Goal: Task Accomplishment & Management: Manage account settings

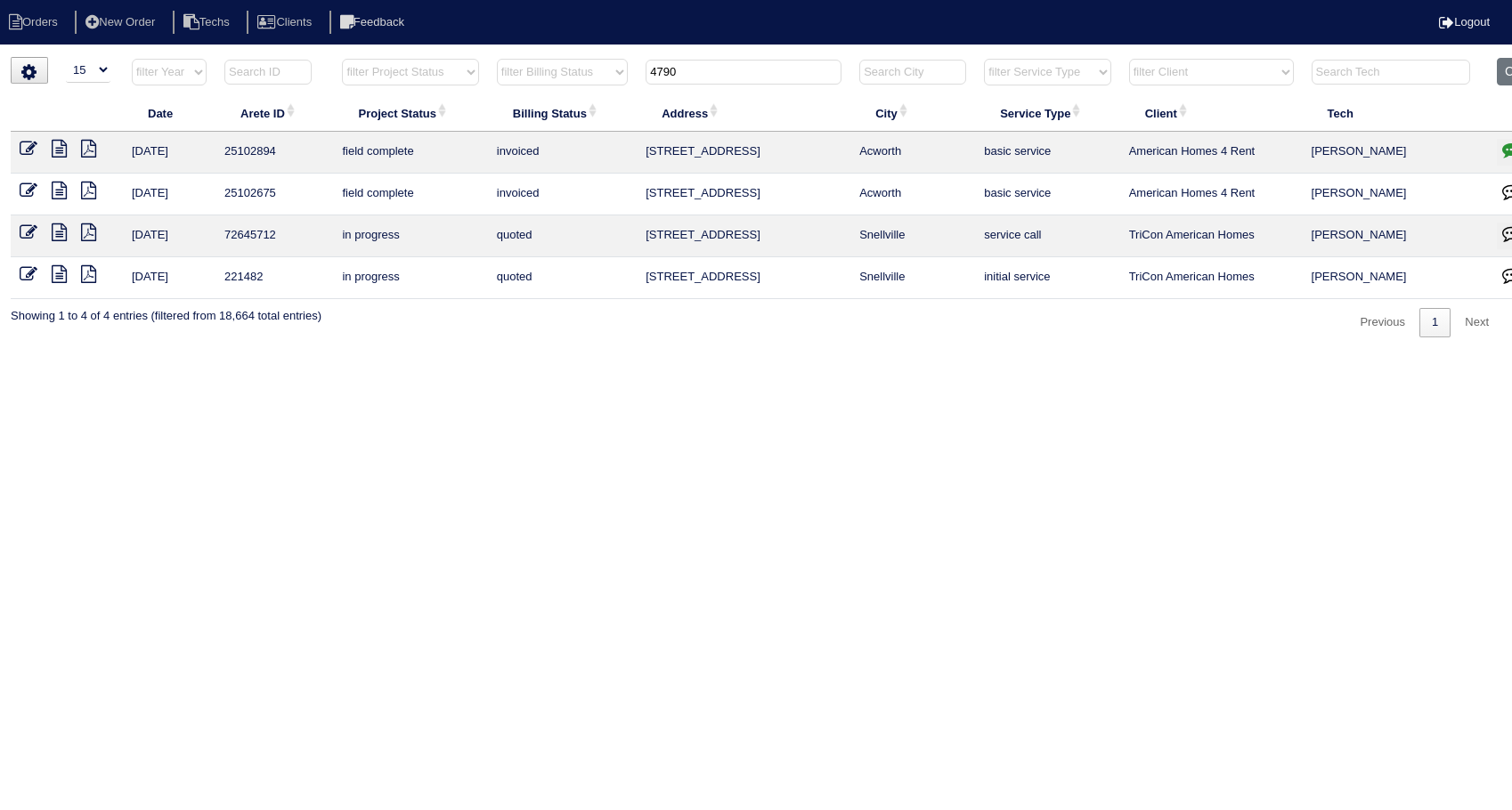
select select "15"
drag, startPoint x: 709, startPoint y: 71, endPoint x: 603, endPoint y: 95, distance: 108.7
click at [603, 93] on tr "filter Year -- Any Year -- 2025 2024 2023 2022 2021 2020 2019 filter Project St…" at bounding box center [782, 76] width 1543 height 36
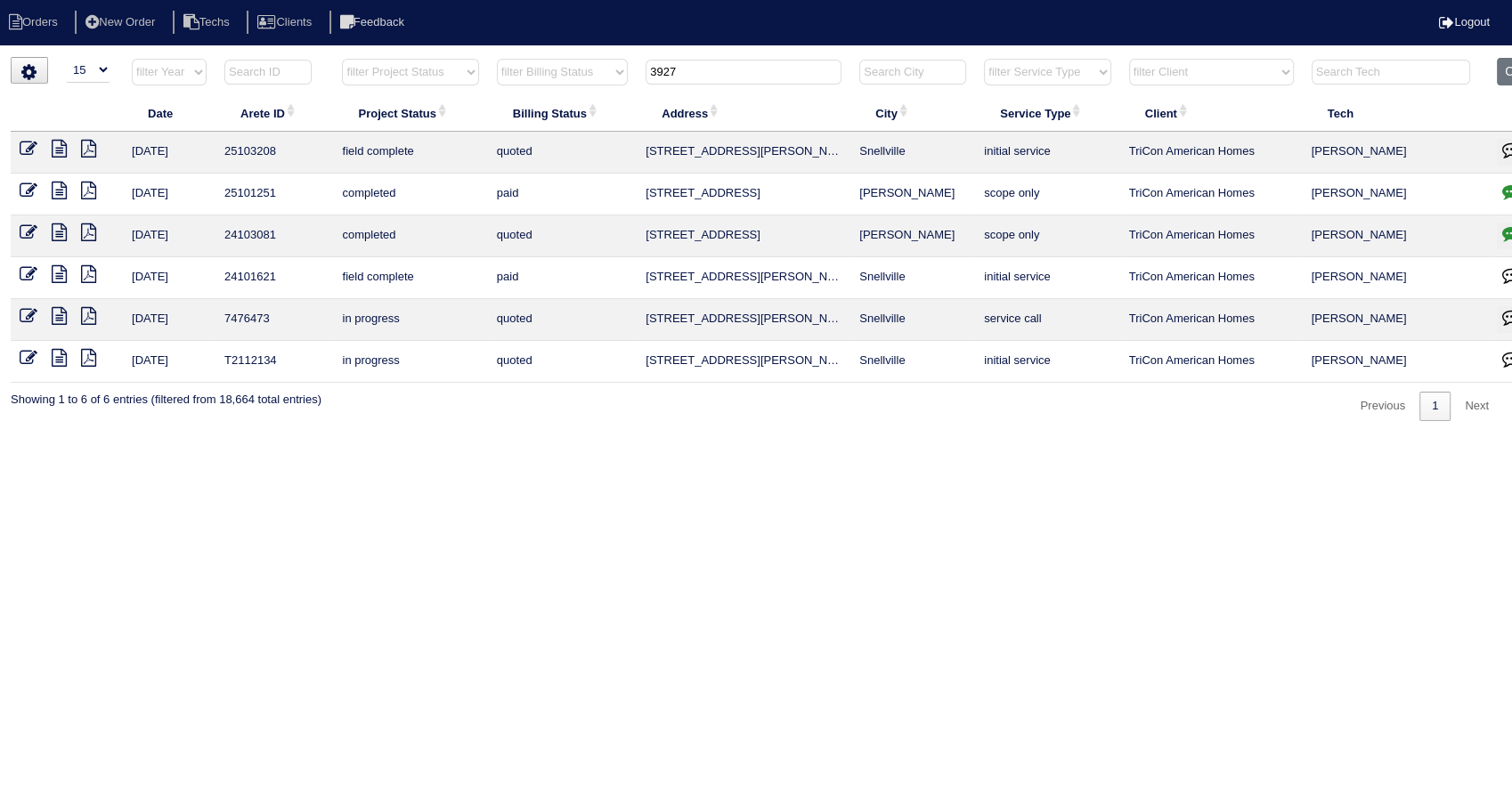
type input "3927"
click at [56, 147] on icon at bounding box center [59, 148] width 15 height 18
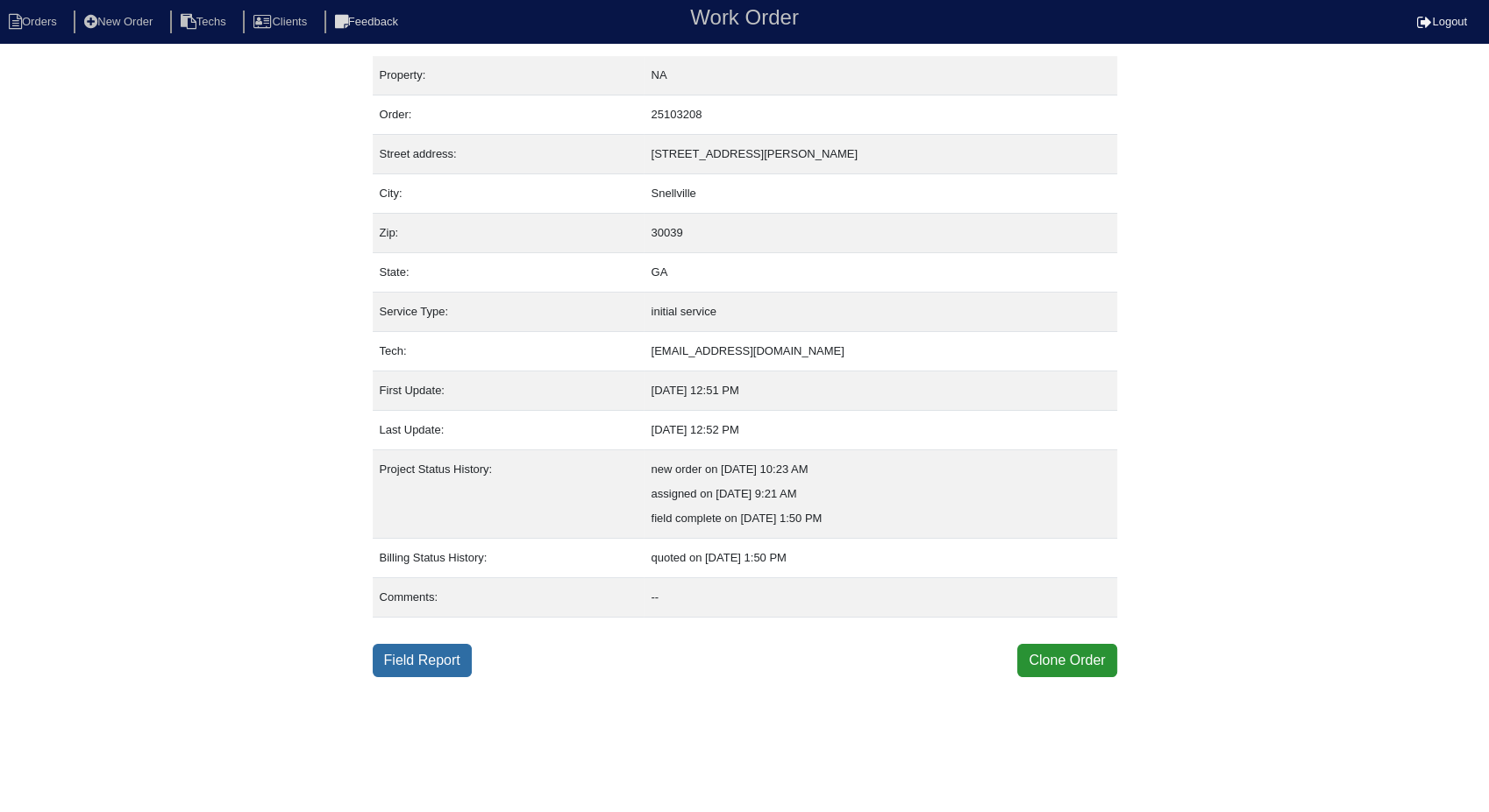
click at [442, 650] on link "Field Report" at bounding box center [422, 661] width 99 height 34
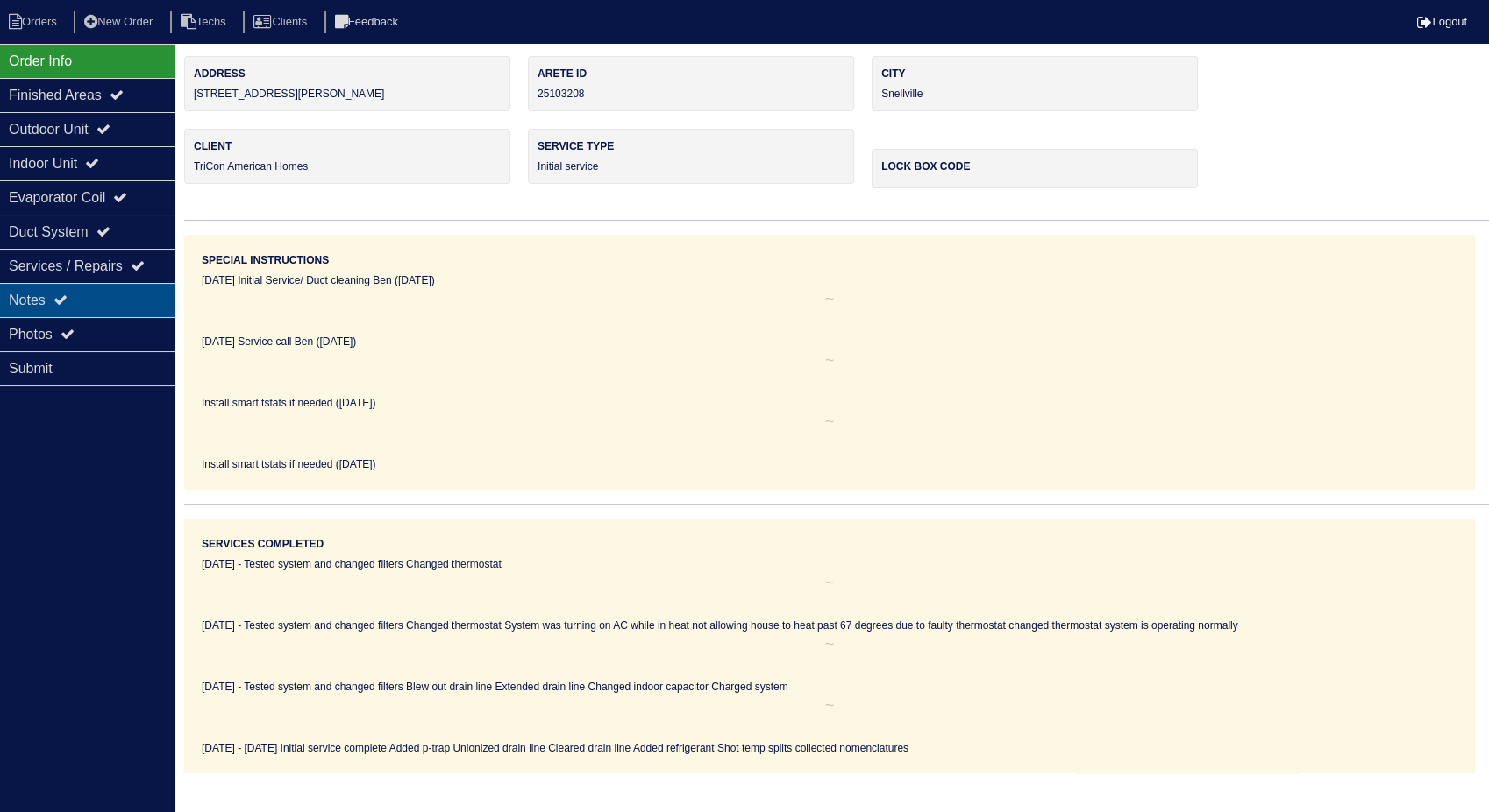
click at [15, 297] on div "Notes" at bounding box center [88, 301] width 175 height 35
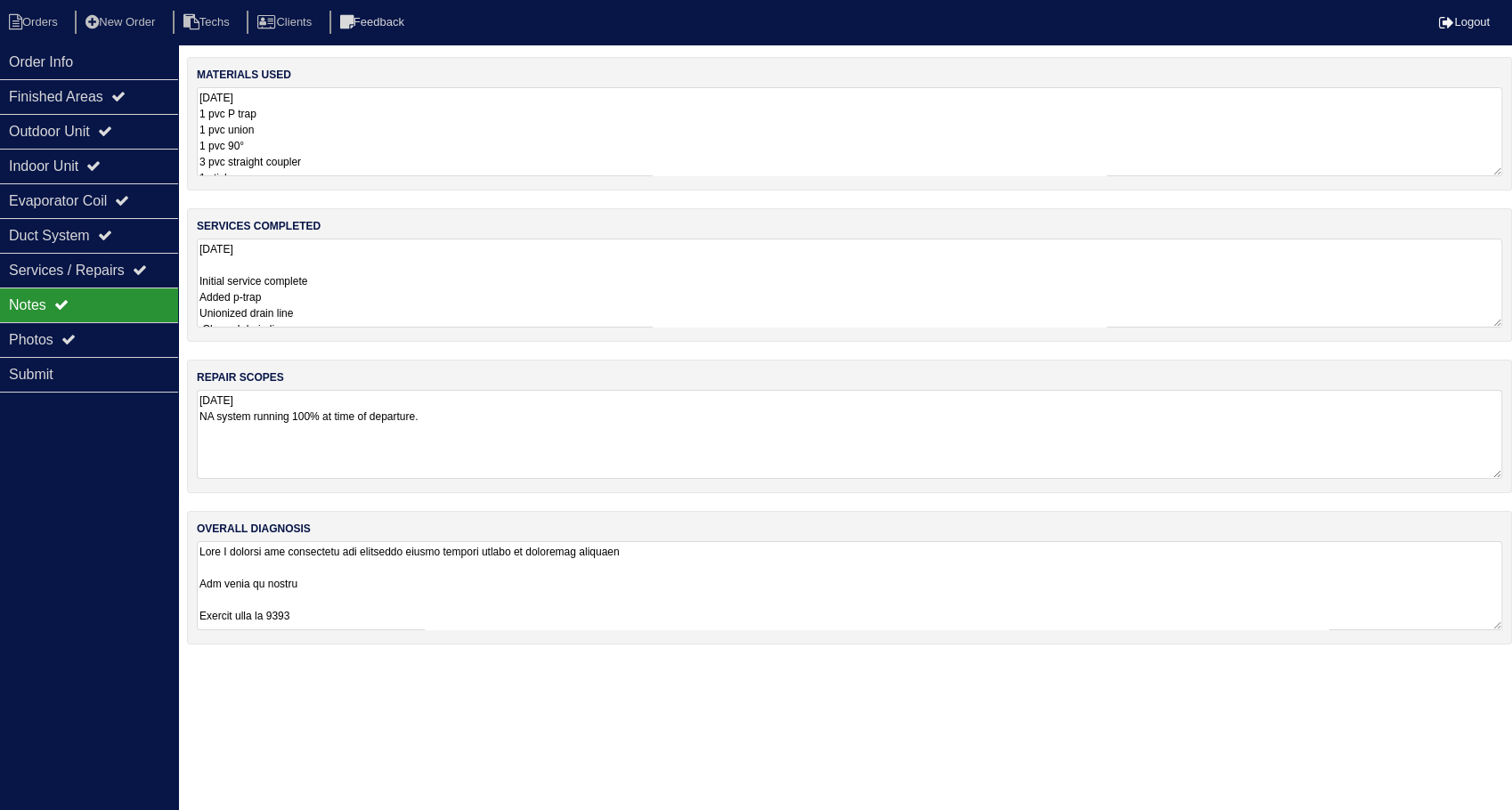
click at [345, 140] on textarea "9.3.25 1 pvc P trap 1 pvc union 1 pvc 90° 3 pvc straight coupler 1 stick pvc 1-…" at bounding box center [850, 131] width 1306 height 89
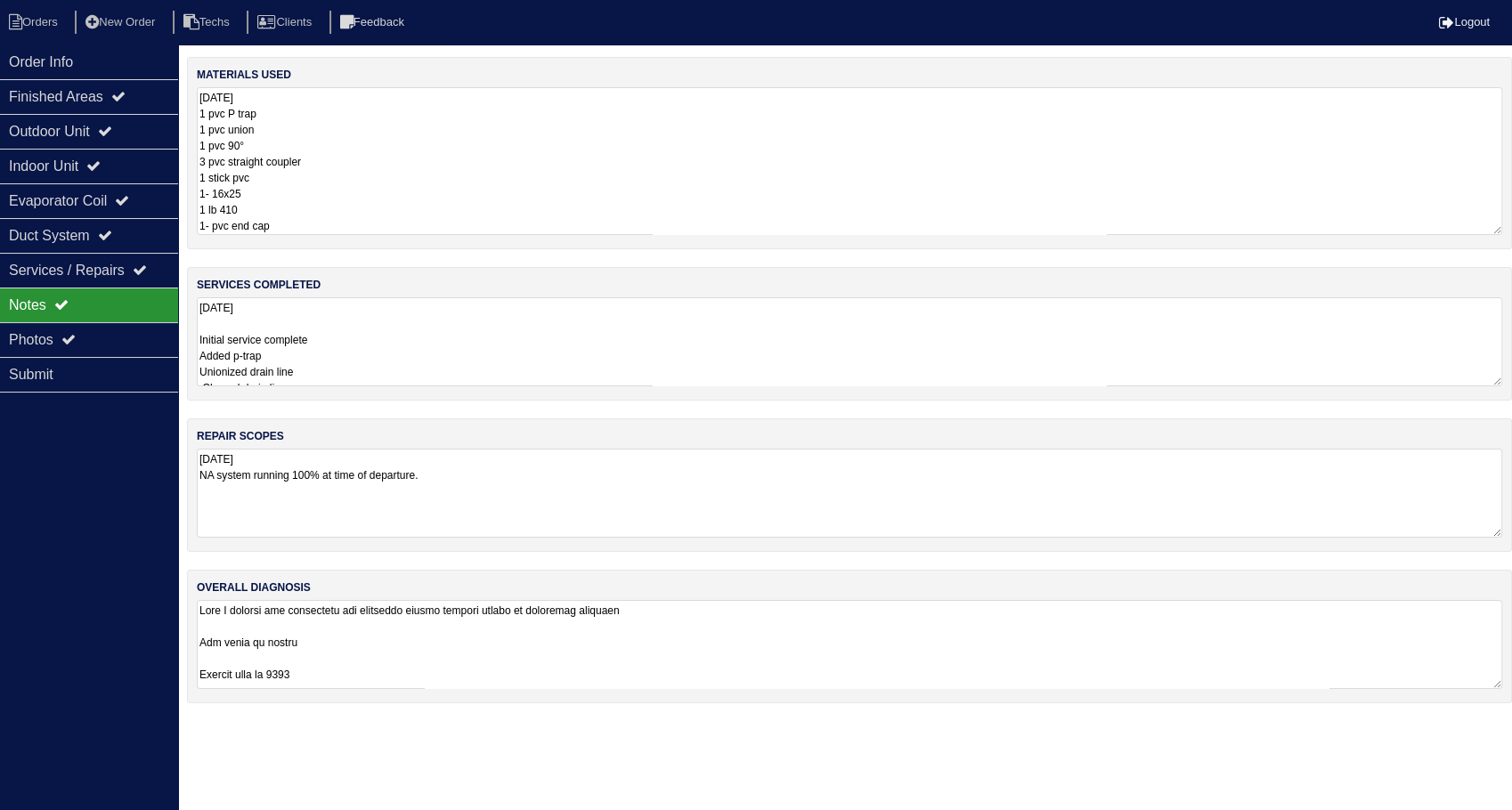
click at [408, 336] on textarea "9.3.25 Initial service complete Added p-trap Unionized drain line Cleared drain…" at bounding box center [850, 342] width 1306 height 89
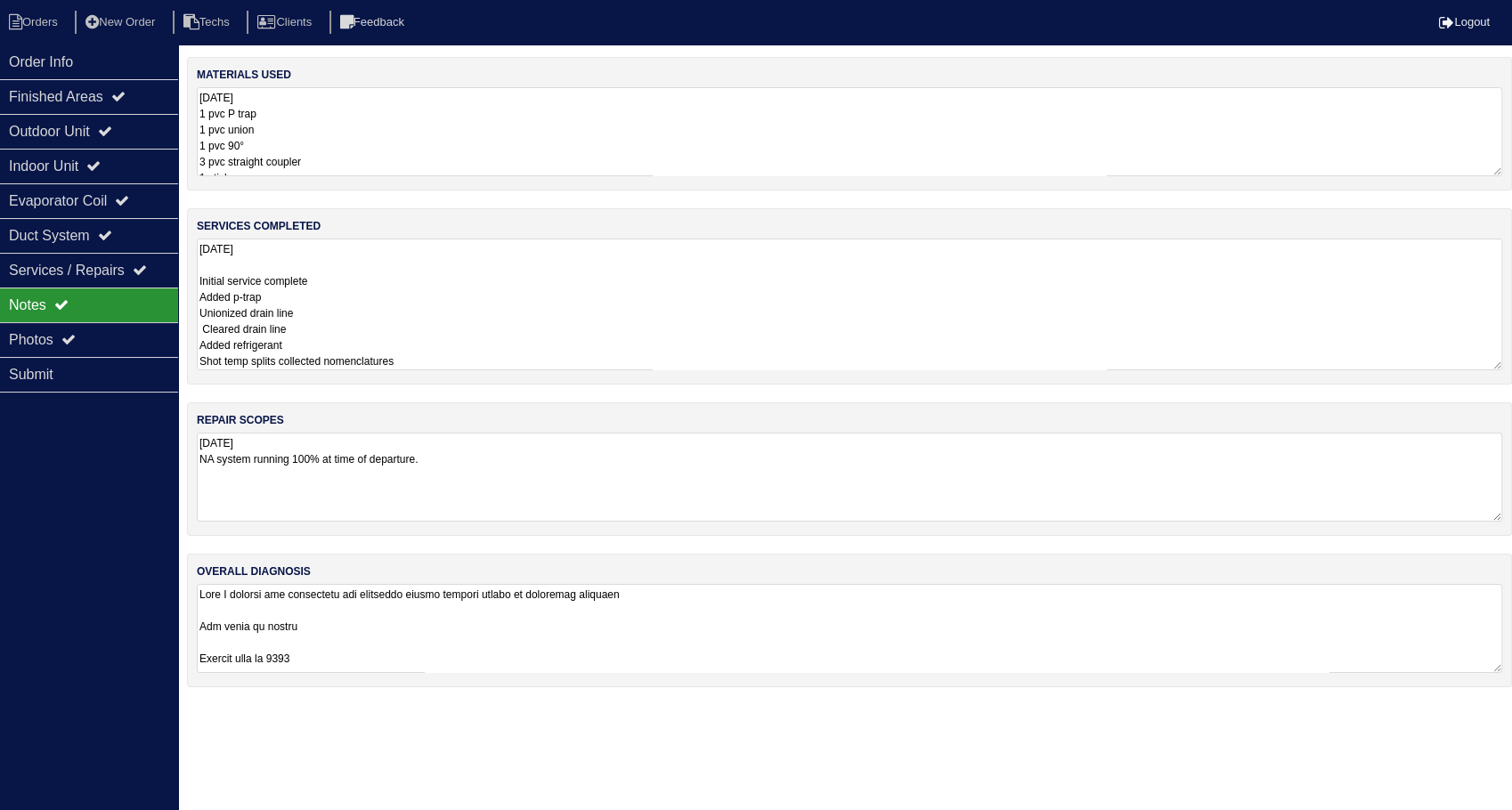
click at [494, 453] on textarea "9.3.25 NA system running 100% at time of departure." at bounding box center [850, 477] width 1306 height 89
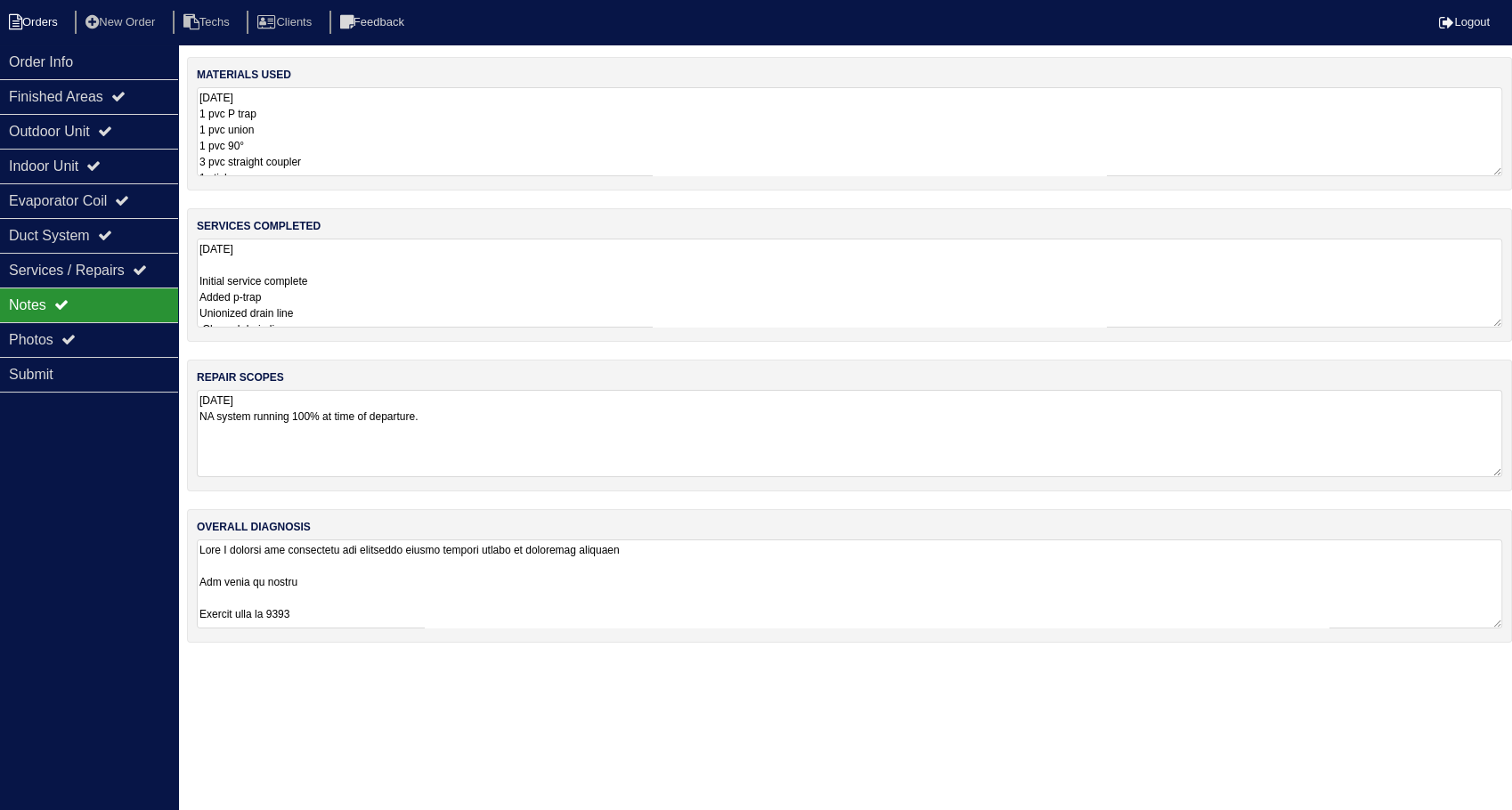
click at [48, 19] on li "Orders" at bounding box center [36, 23] width 72 height 24
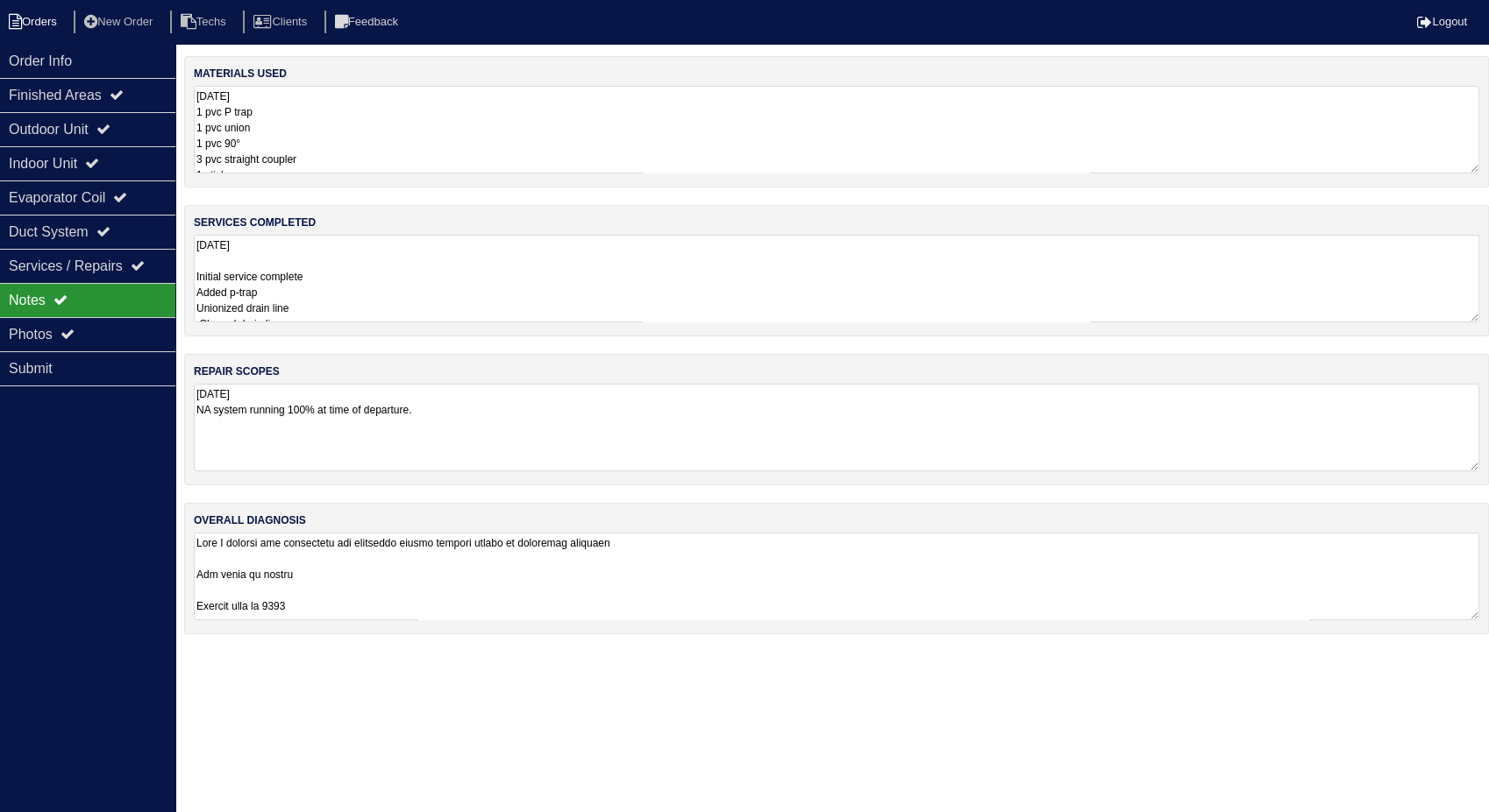
select select "15"
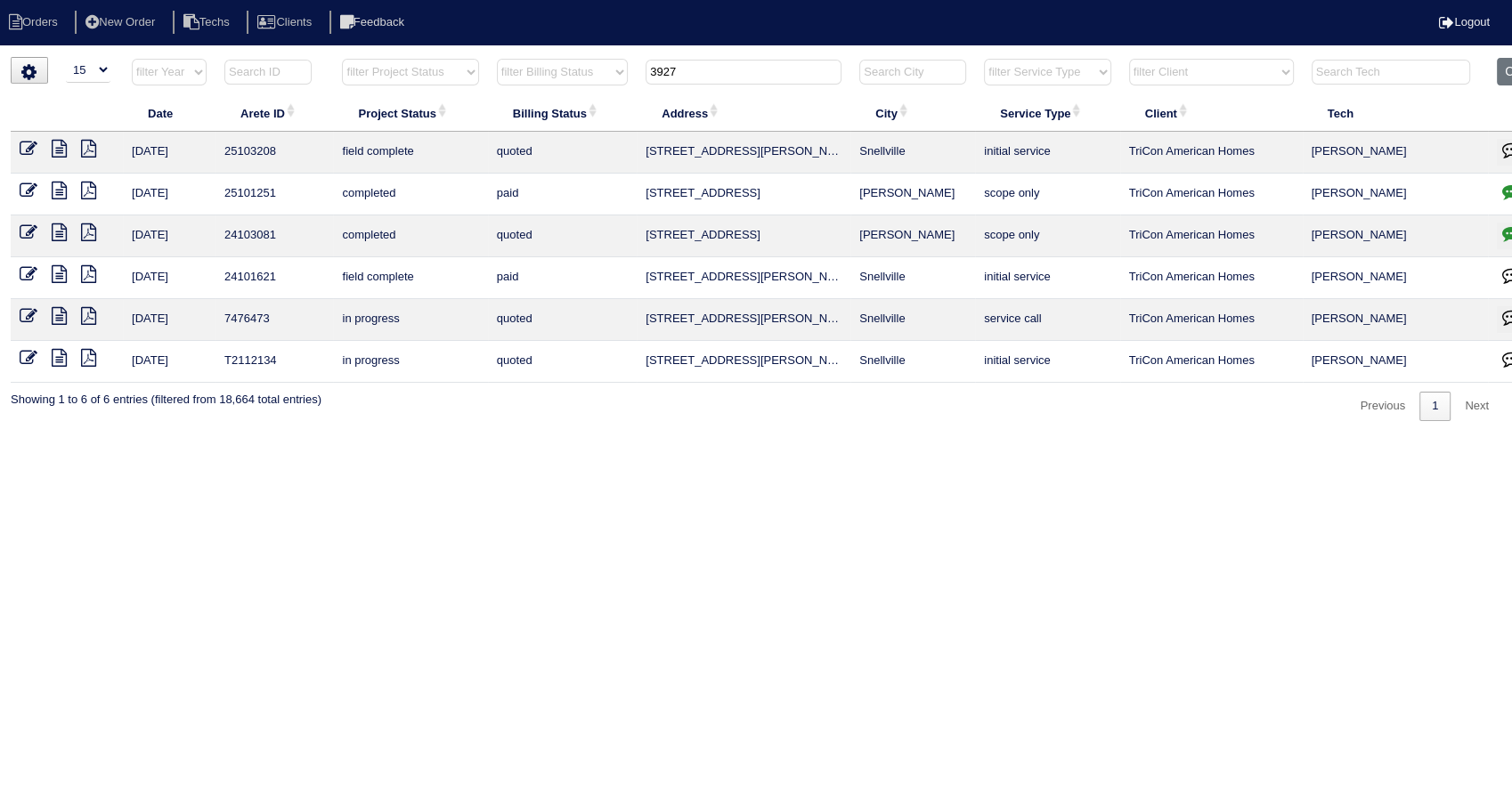
click at [31, 143] on icon at bounding box center [28, 148] width 18 height 18
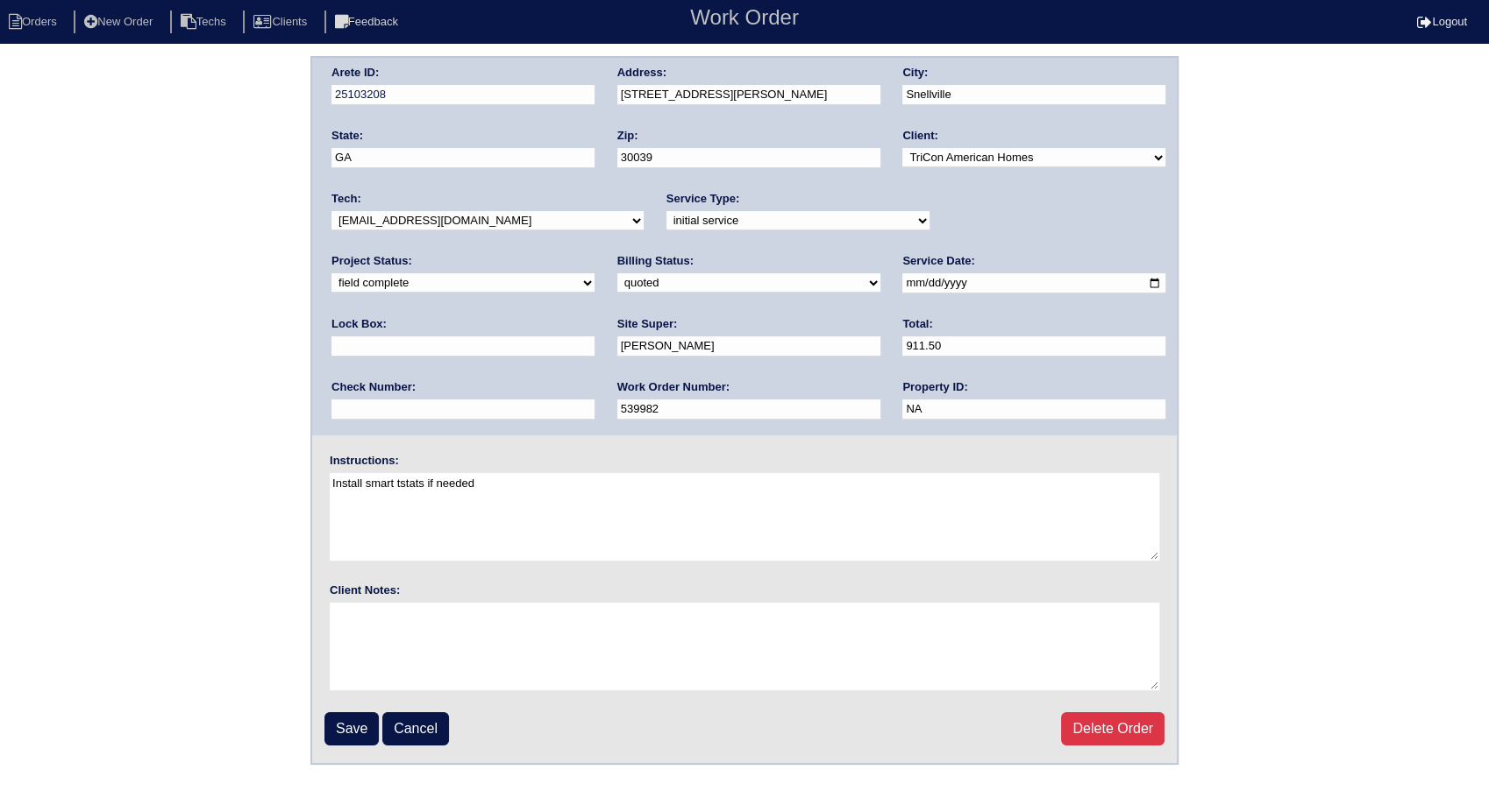
click at [617, 285] on select "need to quote quoted need to invoice invoiced paid warranty purchase order need…" at bounding box center [749, 283] width 263 height 19
select select "paid"
click at [617, 273] on select "need to quote quoted need to invoice invoiced paid warranty purchase order need…" at bounding box center [749, 283] width 263 height 19
click at [356, 721] on input "Save" at bounding box center [352, 729] width 55 height 34
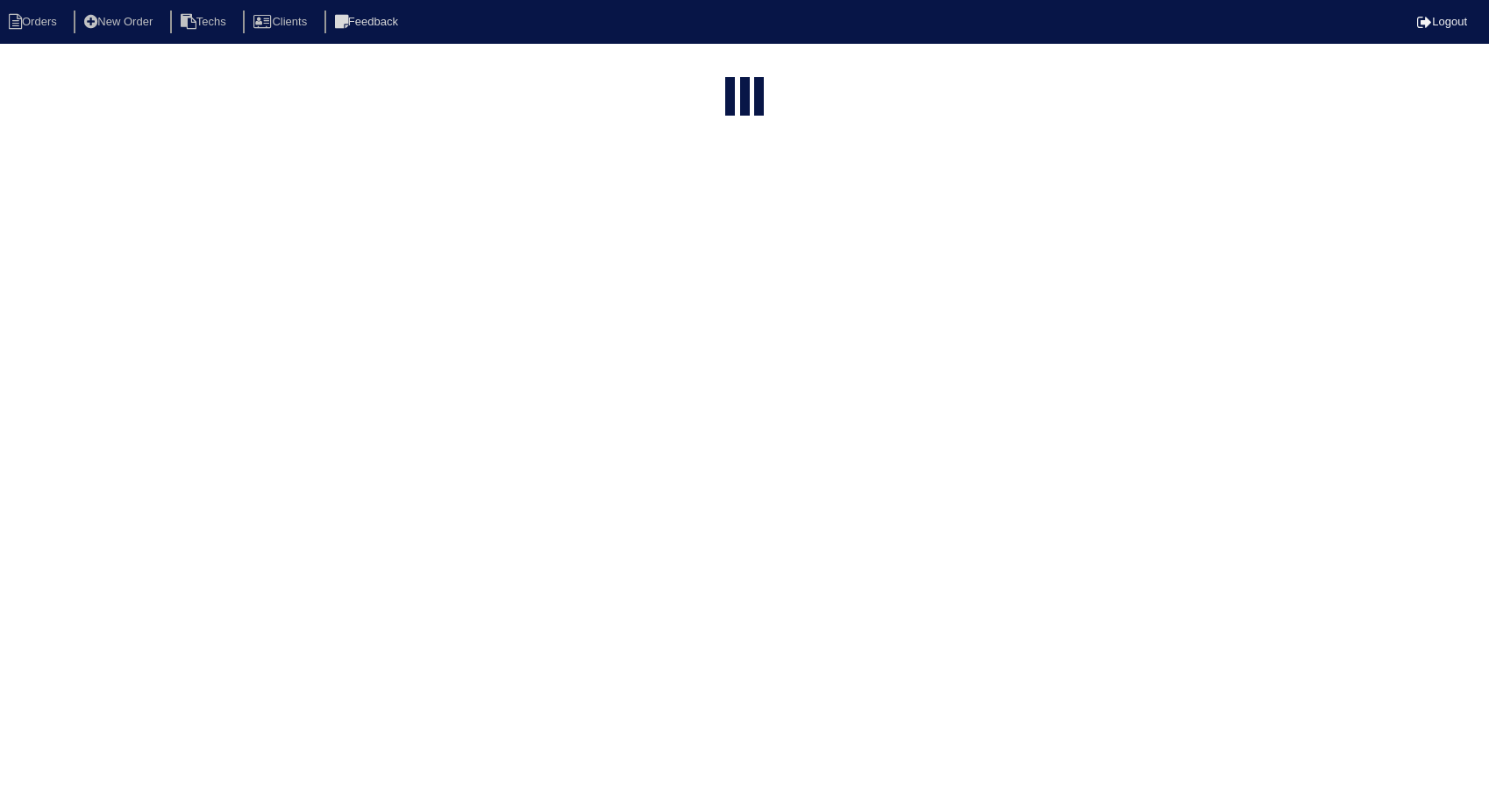
select select "15"
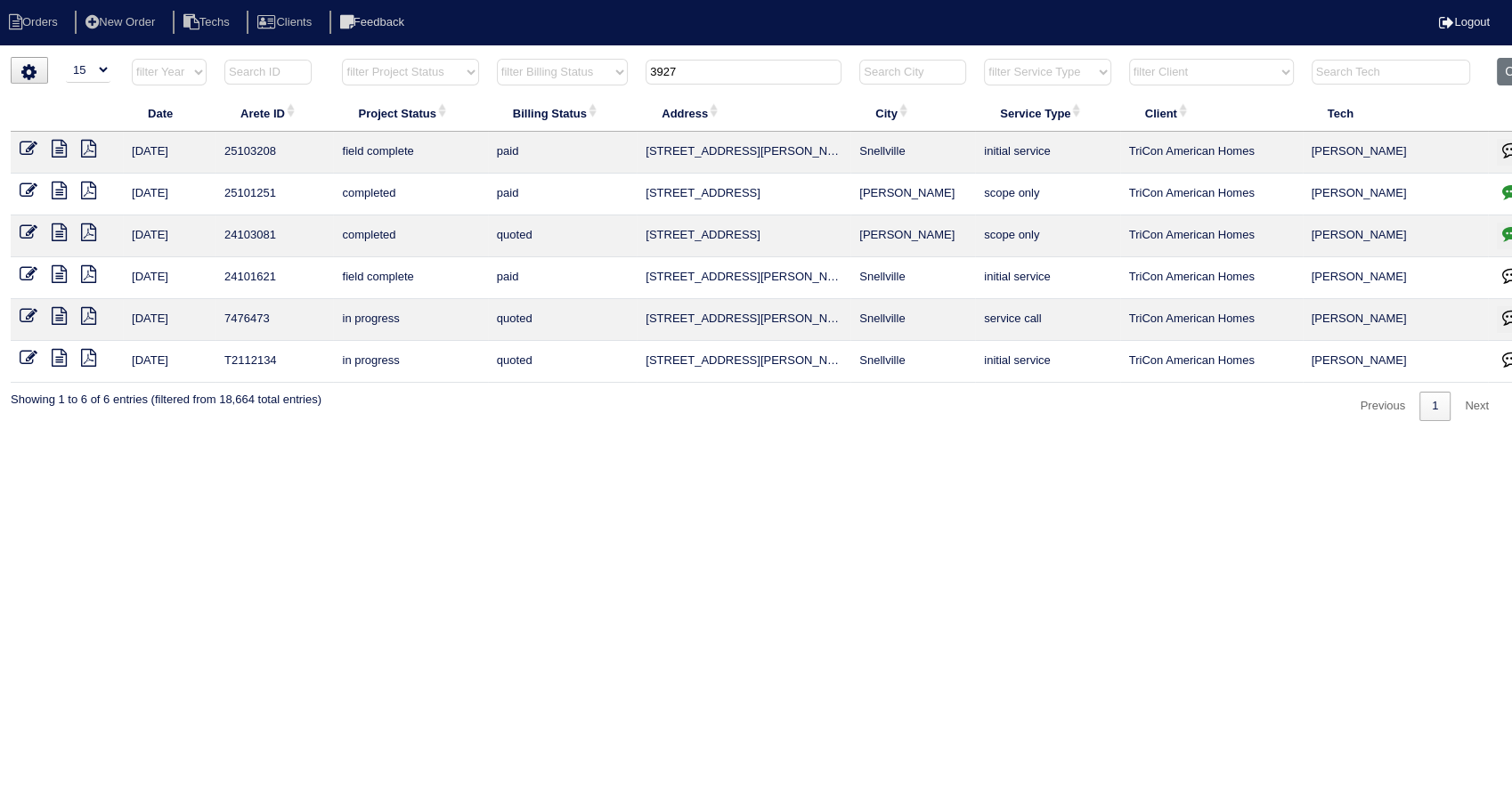
drag, startPoint x: 25, startPoint y: 146, endPoint x: 47, endPoint y: 145, distance: 22.0
click at [25, 146] on icon at bounding box center [28, 148] width 18 height 18
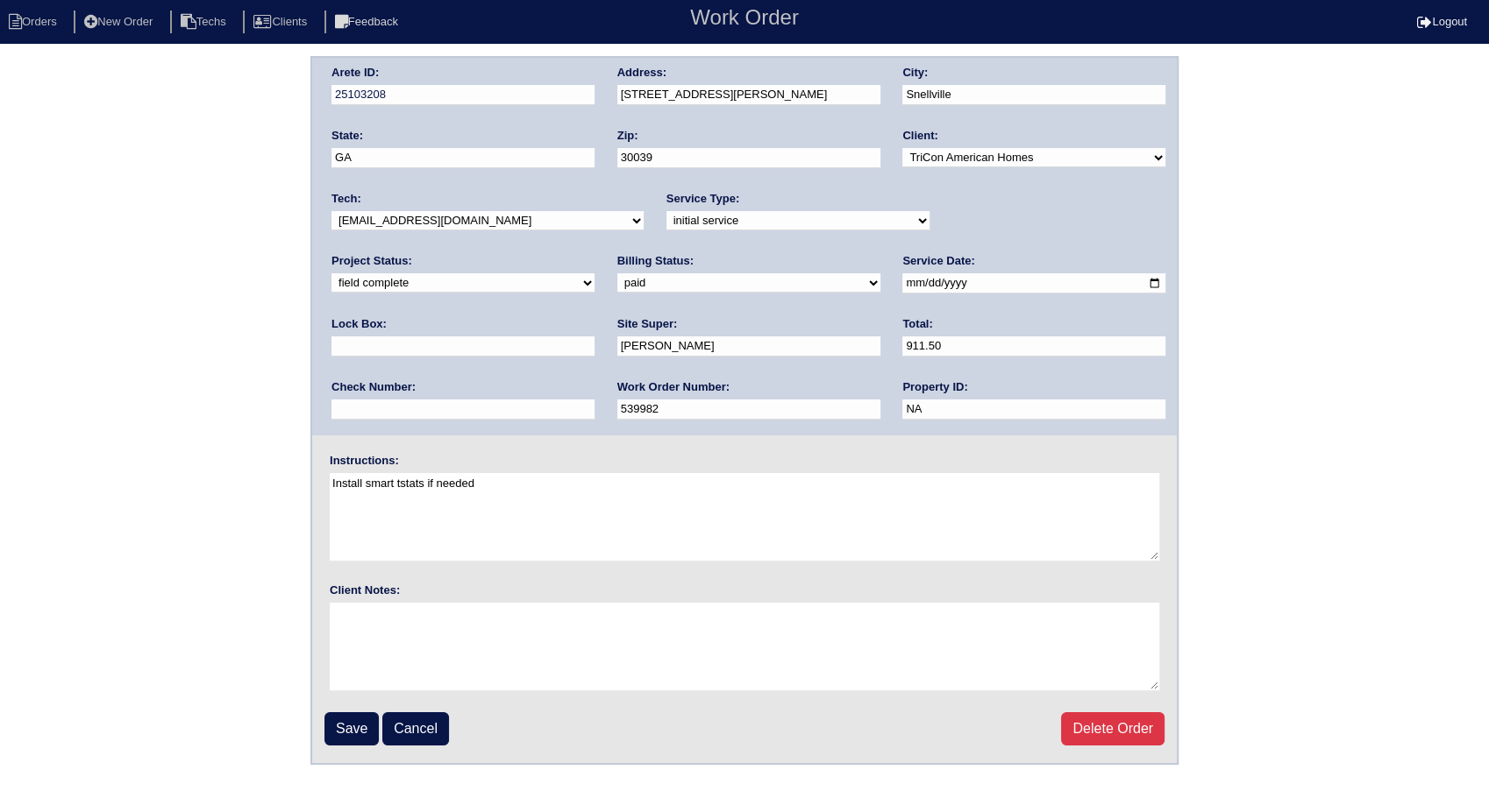
drag, startPoint x: 690, startPoint y: 343, endPoint x: 463, endPoint y: 388, distance: 231.4
click at [463, 388] on div "Arete ID: 25103208 Address: 3927 Brandon Lee Way City: Snellville State: GA Zip…" at bounding box center [744, 246] width 864 height 377
type input "912.00"
click at [617, 279] on select "need to quote quoted need to invoice invoiced paid warranty purchase order need…" at bounding box center [749, 283] width 263 height 19
select select "invoiced"
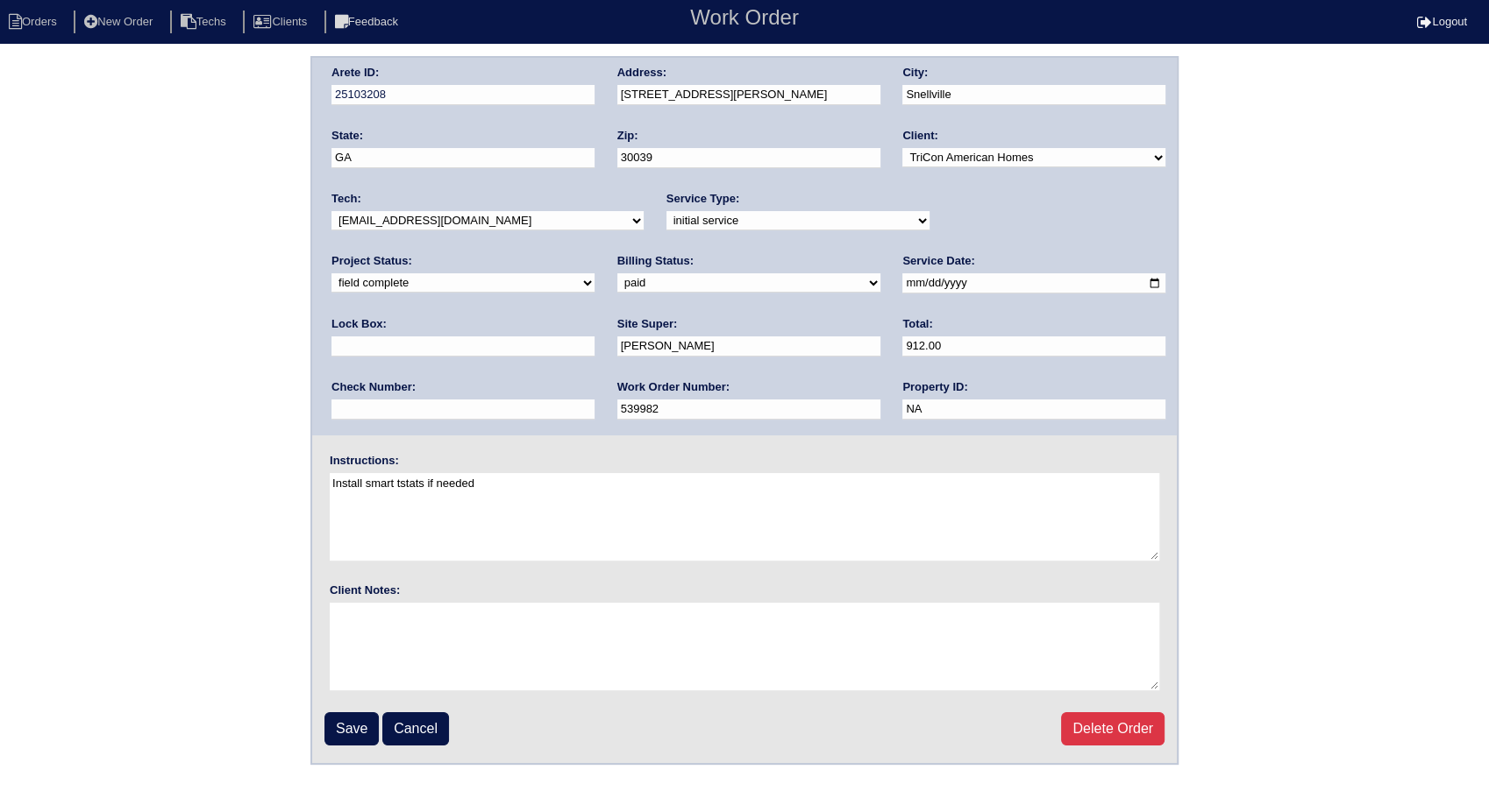
click at [617, 273] on select "need to quote quoted need to invoice invoiced paid warranty purchase order need…" at bounding box center [749, 283] width 263 height 19
click at [363, 721] on input "Save" at bounding box center [352, 729] width 55 height 34
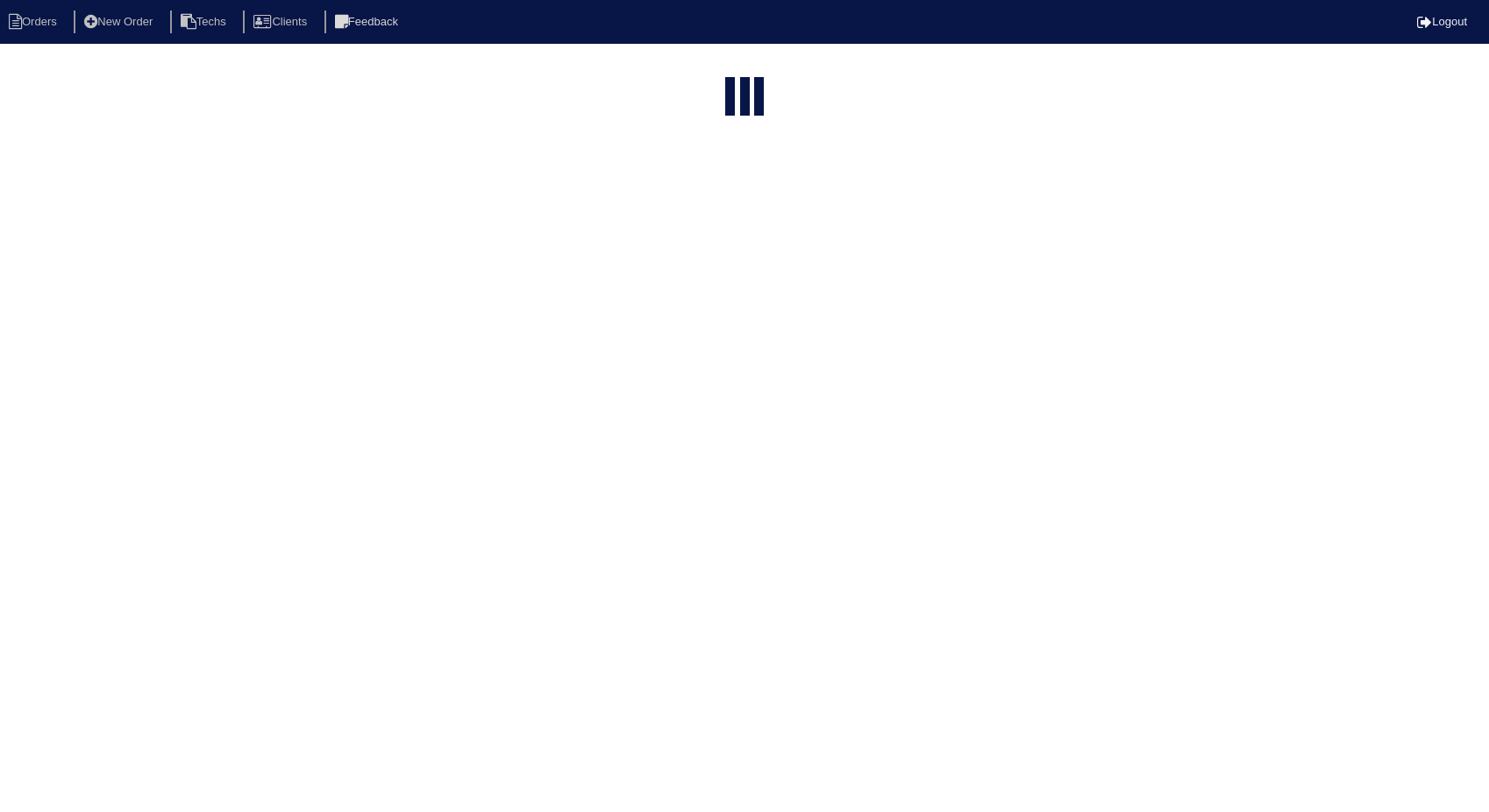
select select "15"
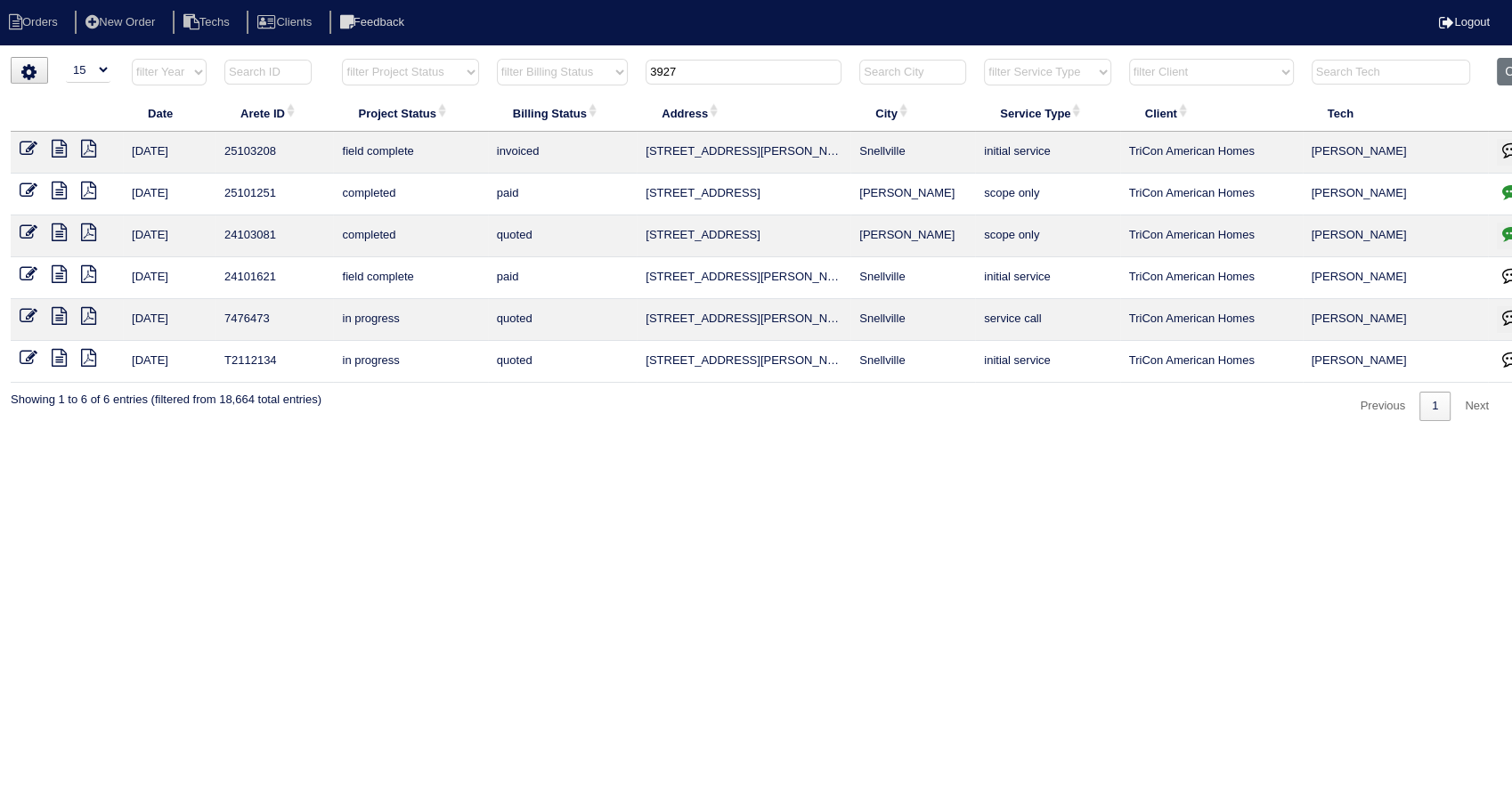
drag, startPoint x: 707, startPoint y: 74, endPoint x: 492, endPoint y: 476, distance: 455.9
click at [434, 142] on table "Date Arete ID Project Status Billing Status Address City Service Type Client Te…" at bounding box center [782, 220] width 1543 height 325
type input "3678"
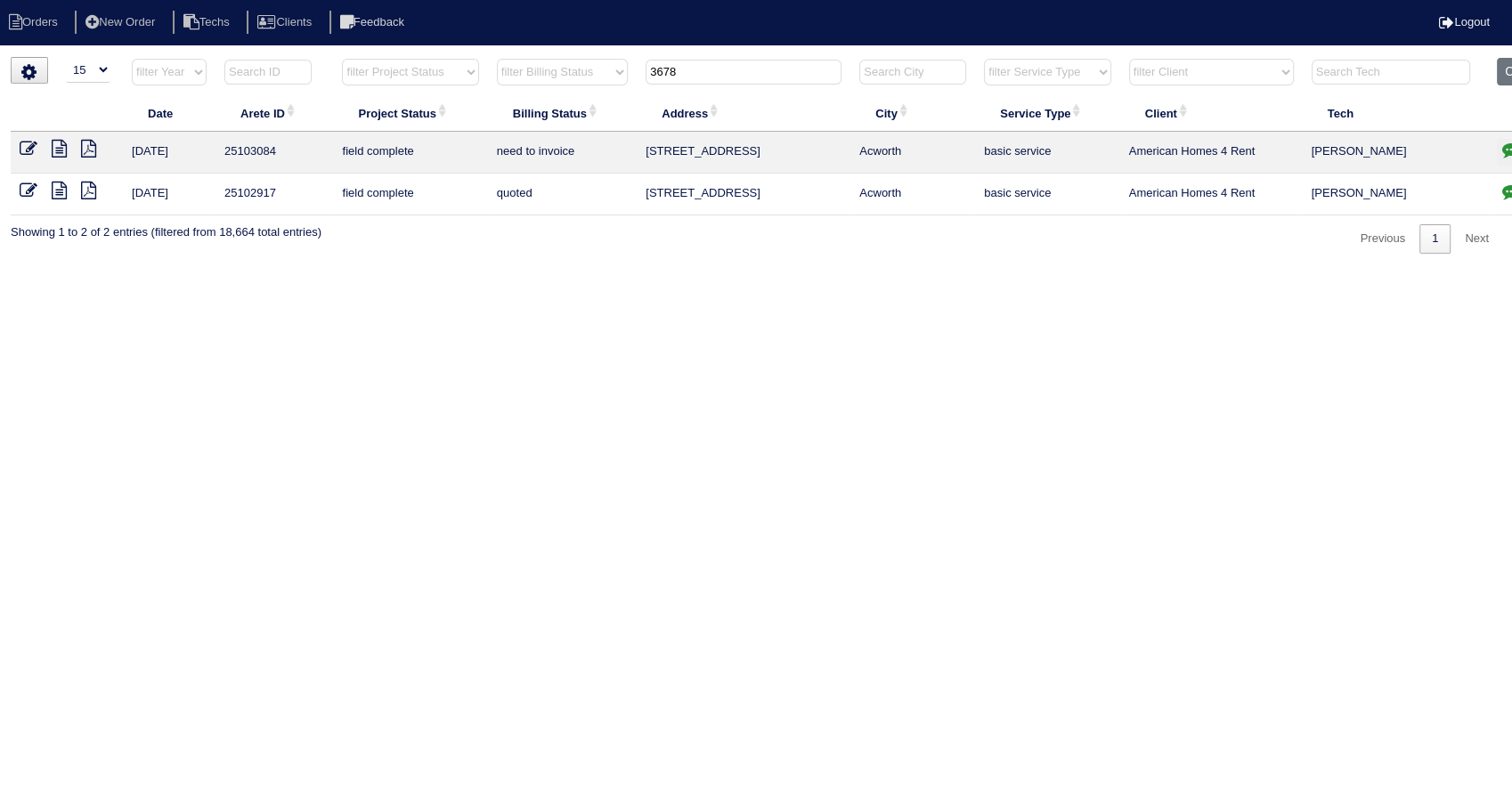
click at [938, 253] on html "Orders New Order Techs Clients Feedback Logout Orders New Order Users Clients M…" at bounding box center [756, 135] width 1512 height 271
click at [1501, 66] on button "Clear" at bounding box center [1518, 72] width 45 height 28
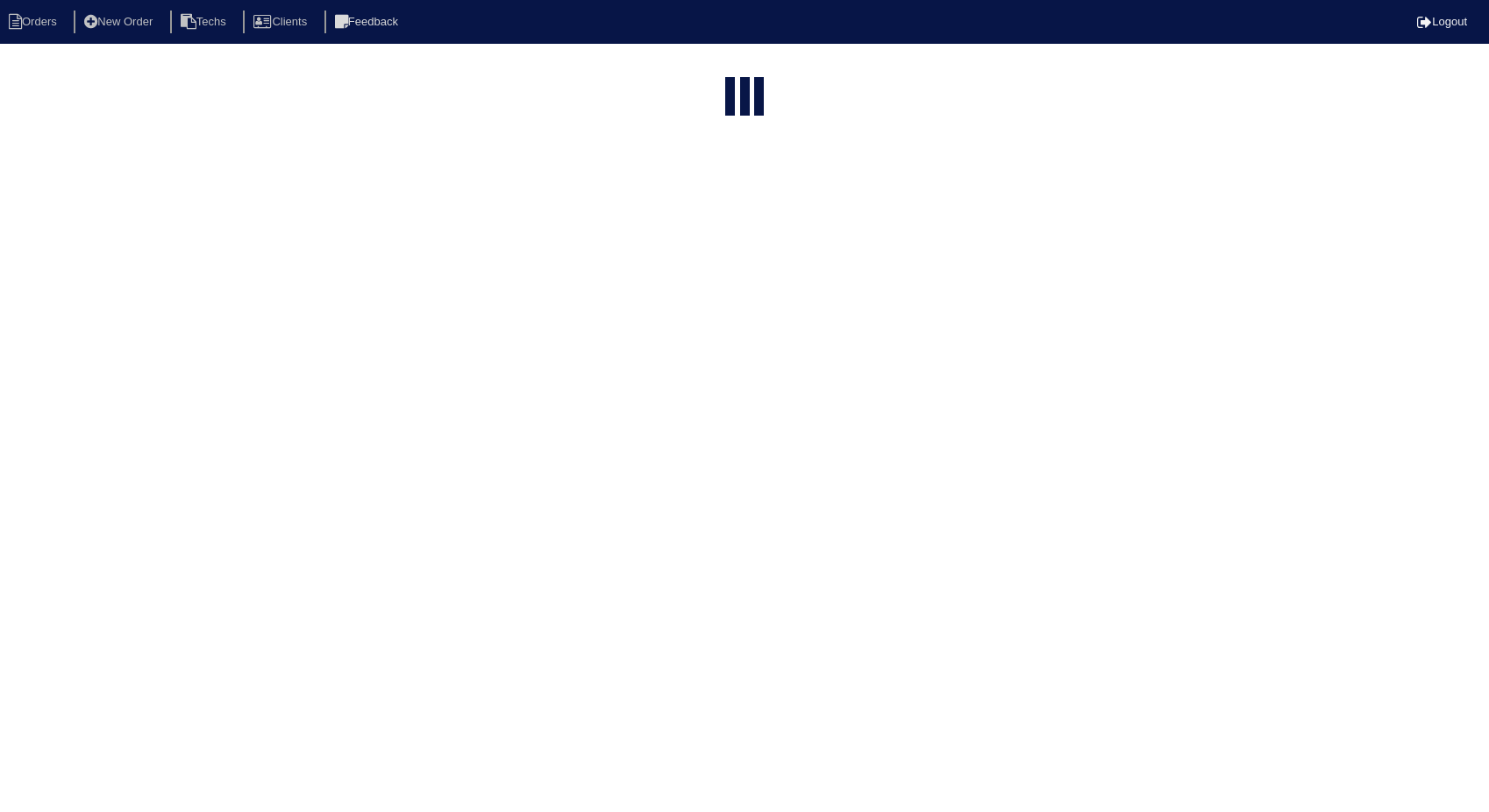
select select "15"
